Goal: Browse casually: Explore the website without a specific task or goal

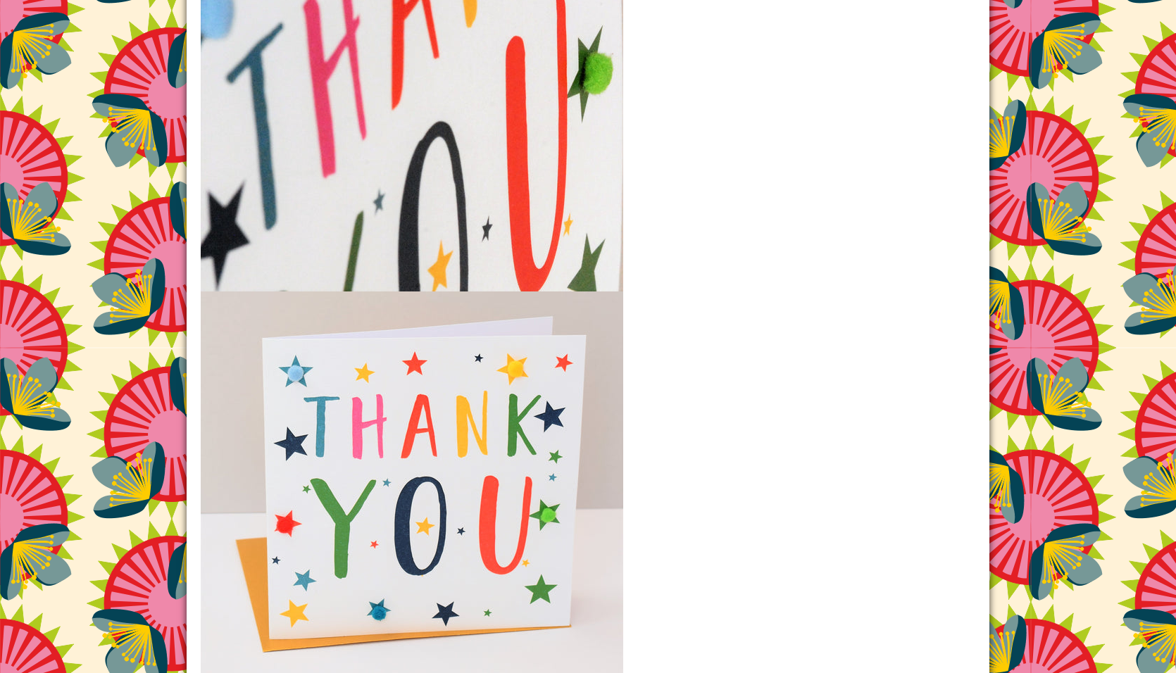
scroll to position [2020, 0]
